Goal: Task Accomplishment & Management: Use online tool/utility

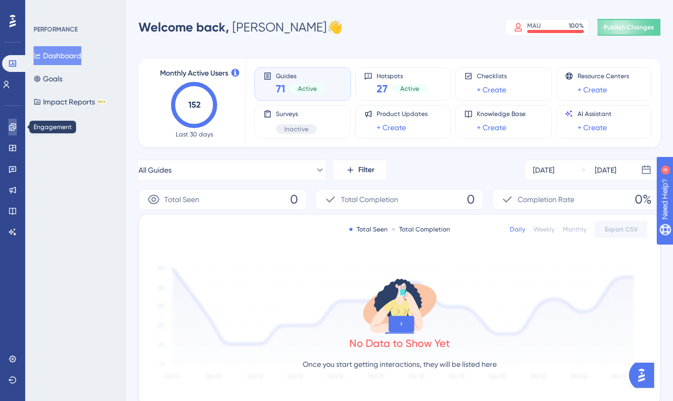
click at [17, 127] on link at bounding box center [12, 127] width 8 height 17
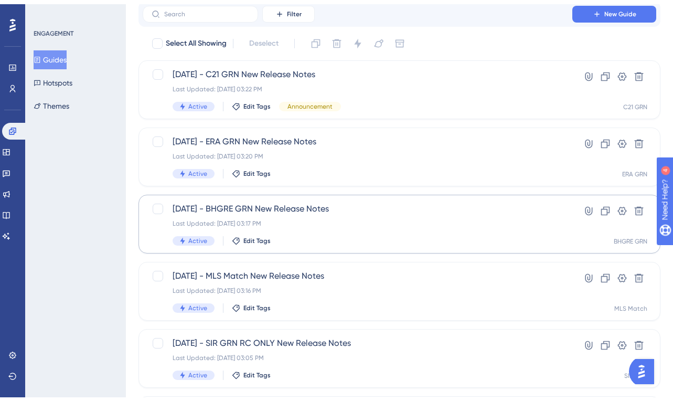
scroll to position [52, 0]
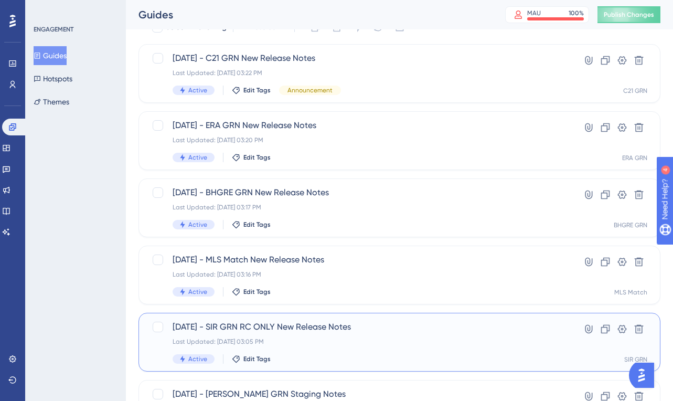
click at [340, 328] on span "04.01.25 - SIR GRN RC ONLY New Release Notes" at bounding box center [358, 327] width 370 height 13
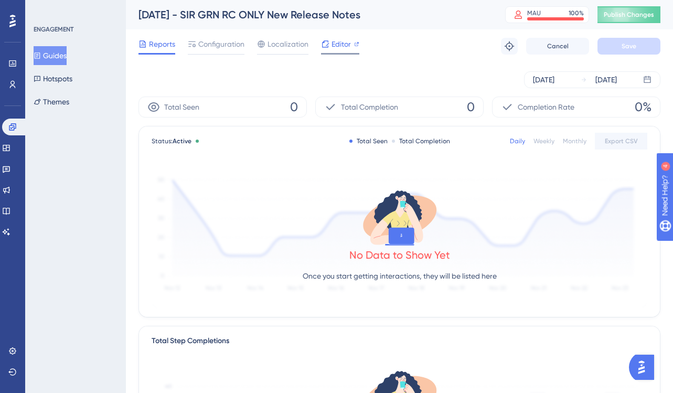
click at [343, 49] on span "Editor" at bounding box center [341, 44] width 19 height 13
